Goal: Download file/media

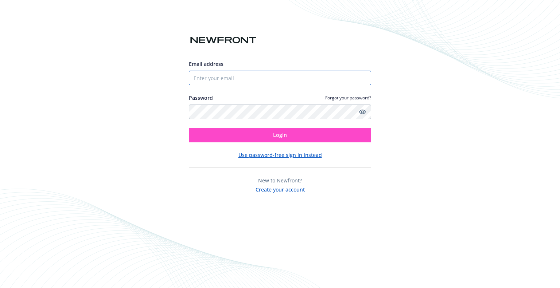
type input "[EMAIL_ADDRESS][PERSON_NAME][DOMAIN_NAME]"
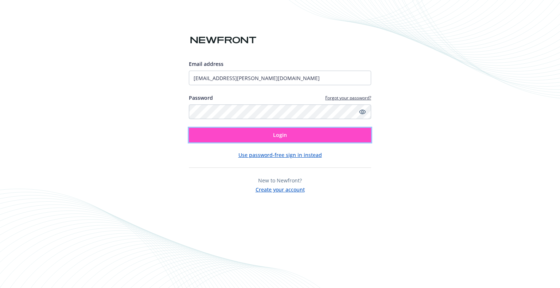
click at [233, 137] on button "Login" at bounding box center [280, 135] width 182 height 15
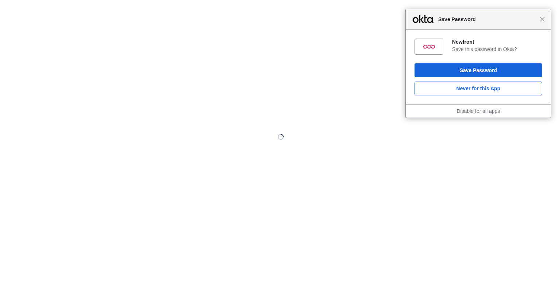
click at [545, 20] on div "Close Save Password" at bounding box center [478, 19] width 145 height 21
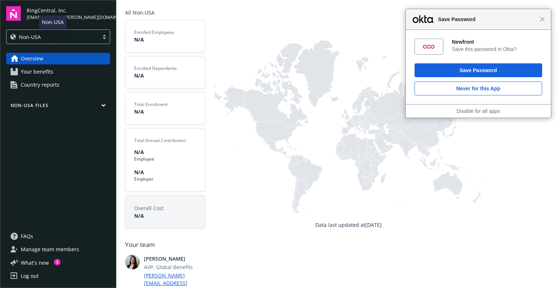
click at [52, 33] on div "Non-USA" at bounding box center [52, 37] width 85 height 8
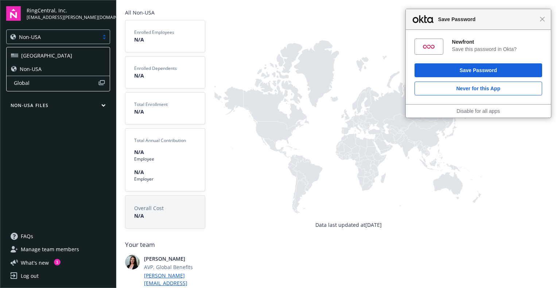
click at [48, 49] on div "USA" at bounding box center [58, 55] width 103 height 13
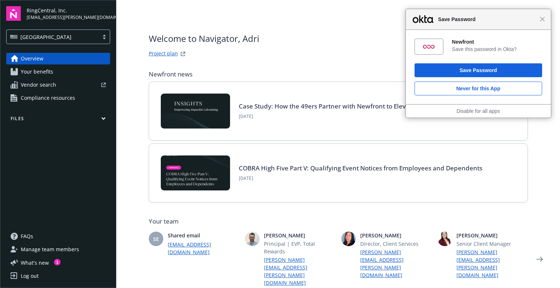
click at [32, 121] on button "Files" at bounding box center [58, 120] width 104 height 9
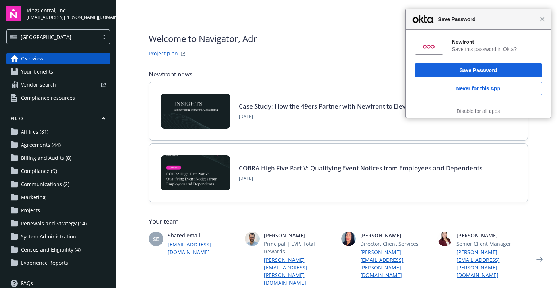
click at [57, 218] on span "Renewals and Strategy (14)" at bounding box center [54, 224] width 66 height 12
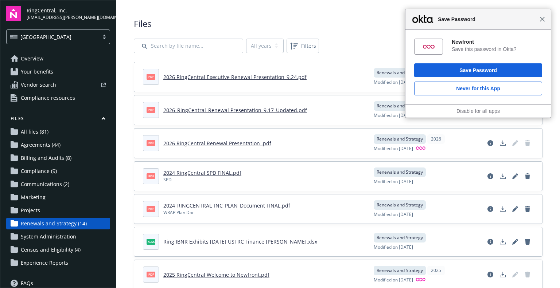
click at [541, 20] on span "Close" at bounding box center [541, 18] width 5 height 5
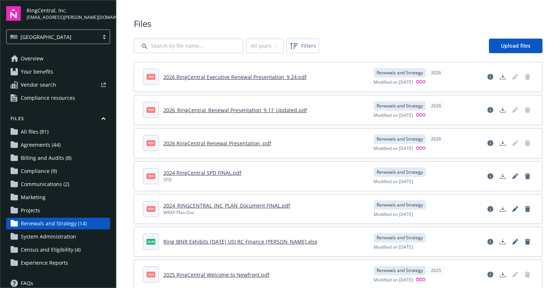
click at [242, 80] on link "2026 RingCentral Executive Renewal Presentation_9.24.pdf" at bounding box center [234, 77] width 143 height 7
click at [501, 76] on polygon "Download document" at bounding box center [502, 76] width 3 height 4
